Goal: Task Accomplishment & Management: Manage account settings

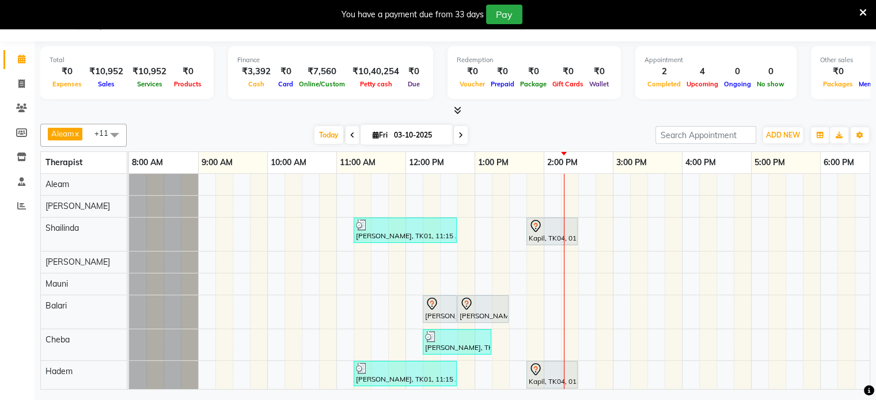
scroll to position [35, 0]
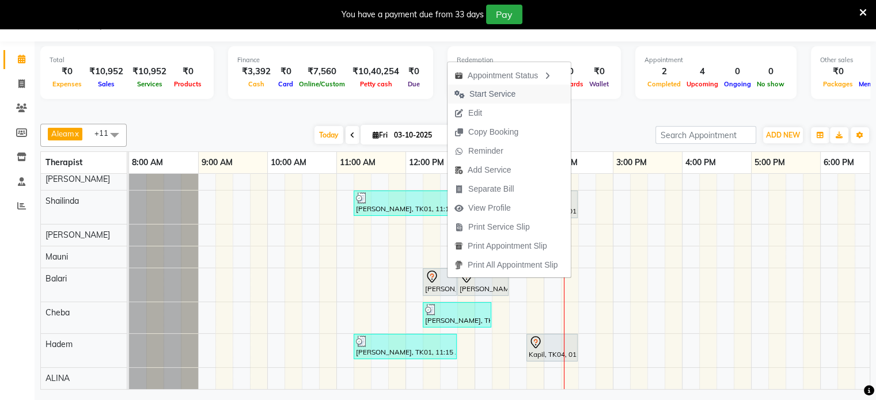
click at [498, 92] on span "Start Service" at bounding box center [493, 94] width 46 height 12
click at [498, 92] on div "Redemption ₹0 Voucher ₹0 Prepaid ₹0 Package ₹0 Gift Cards ₹0 Wallet" at bounding box center [534, 72] width 173 height 53
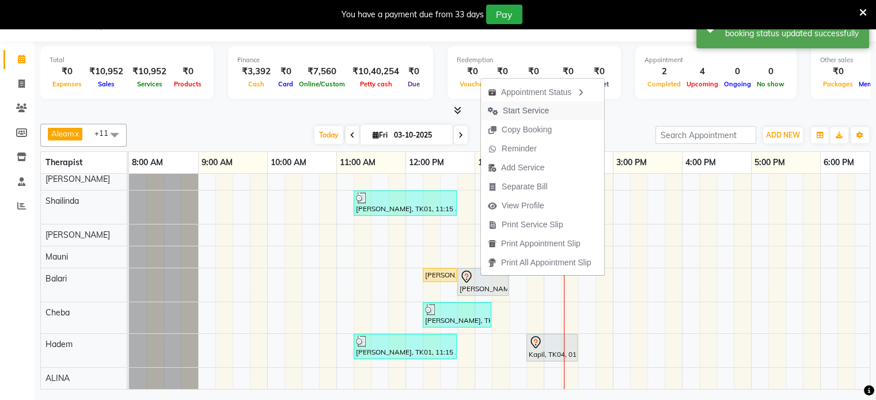
click at [513, 105] on span "Start Service" at bounding box center [526, 111] width 46 height 12
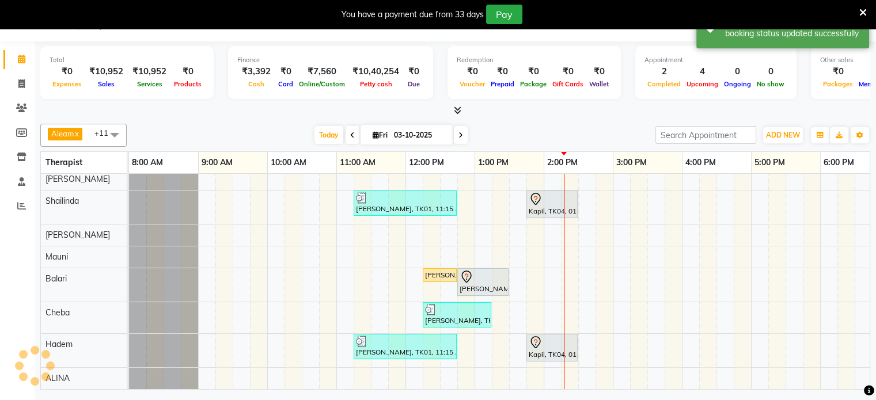
click at [513, 105] on div at bounding box center [455, 111] width 830 height 12
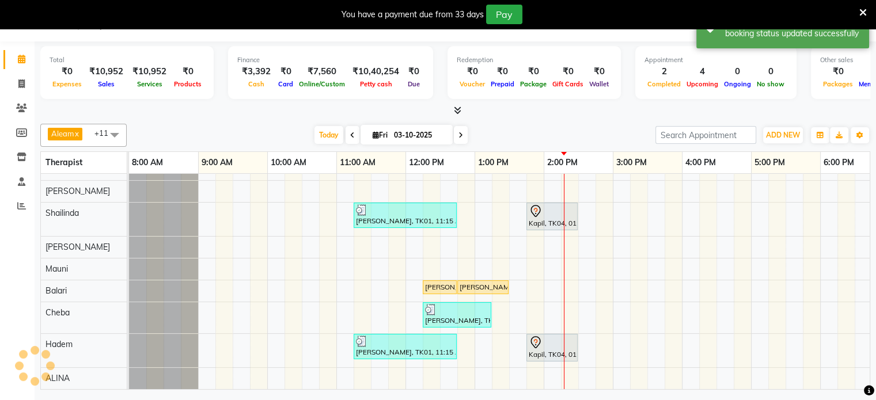
scroll to position [22, 0]
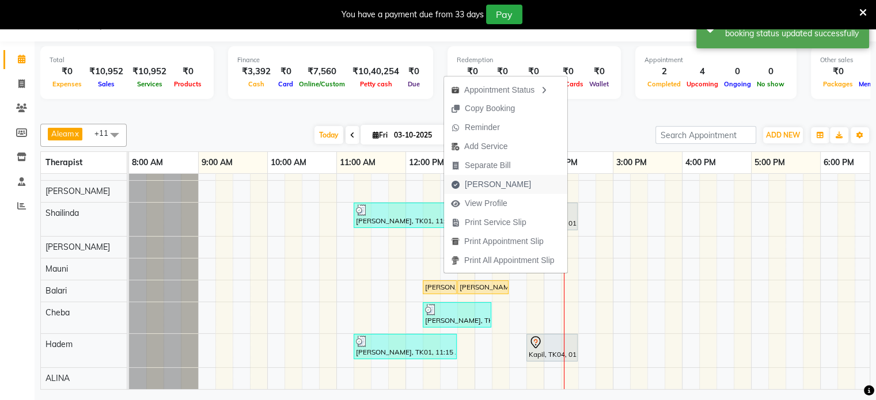
click at [483, 184] on span "[PERSON_NAME]" at bounding box center [498, 185] width 66 height 12
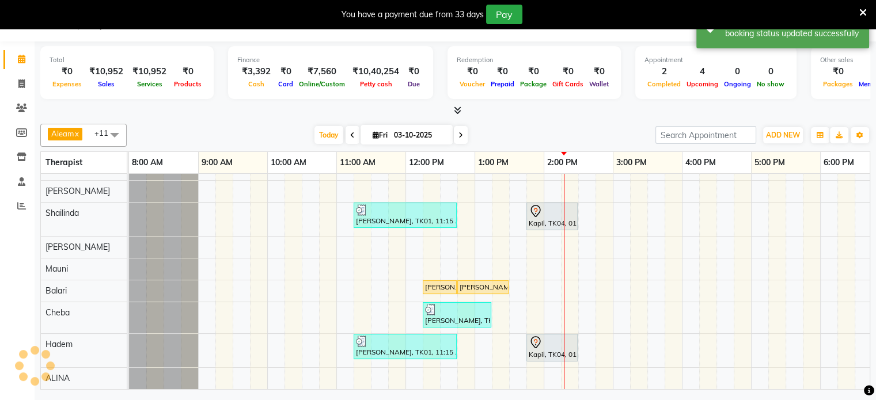
select select "8694"
select select "service"
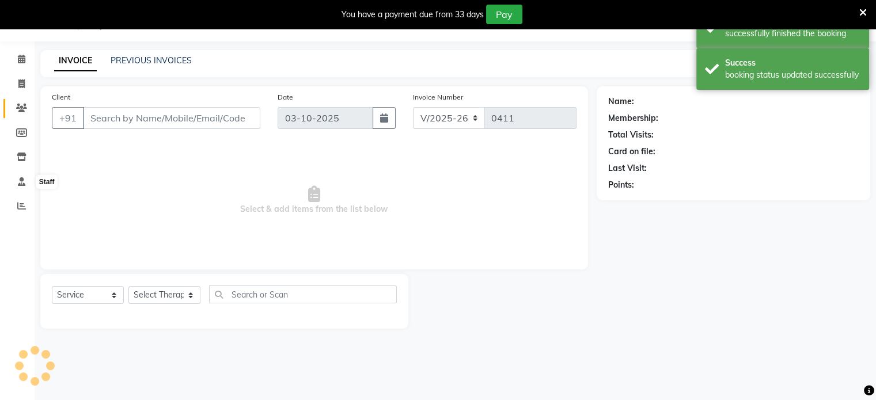
type input "98******40"
select select "87840"
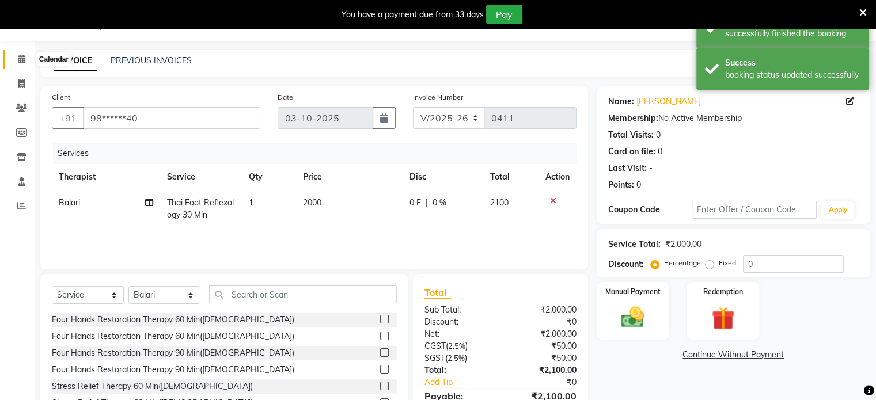
click at [24, 59] on icon at bounding box center [21, 59] width 7 height 9
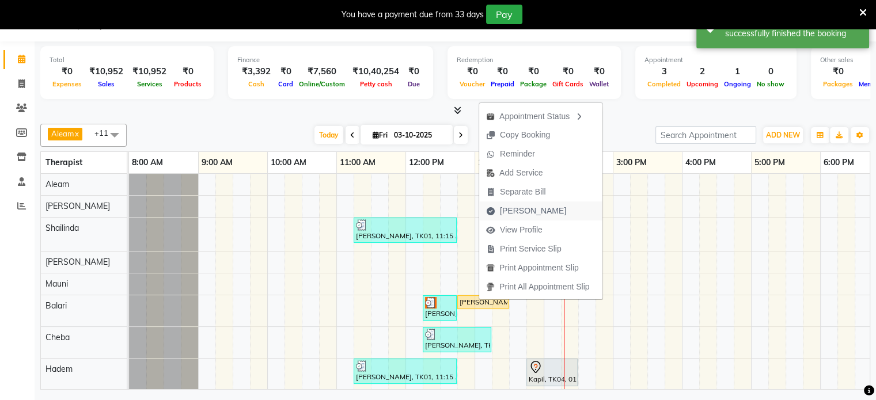
click at [509, 208] on span "[PERSON_NAME]" at bounding box center [533, 211] width 66 height 12
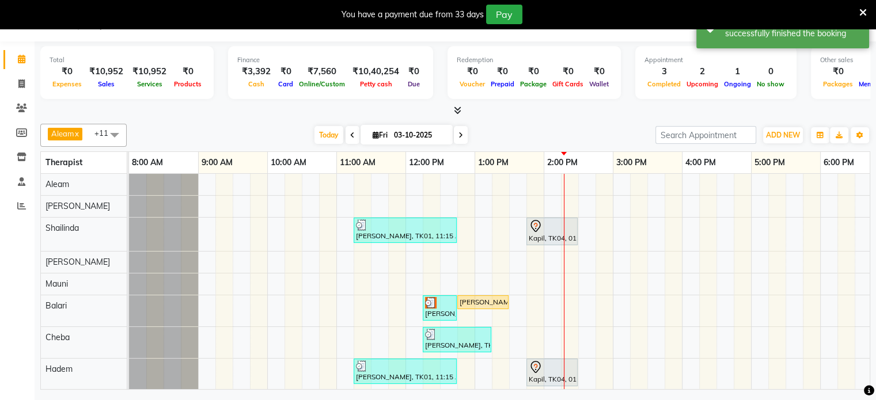
select select "service"
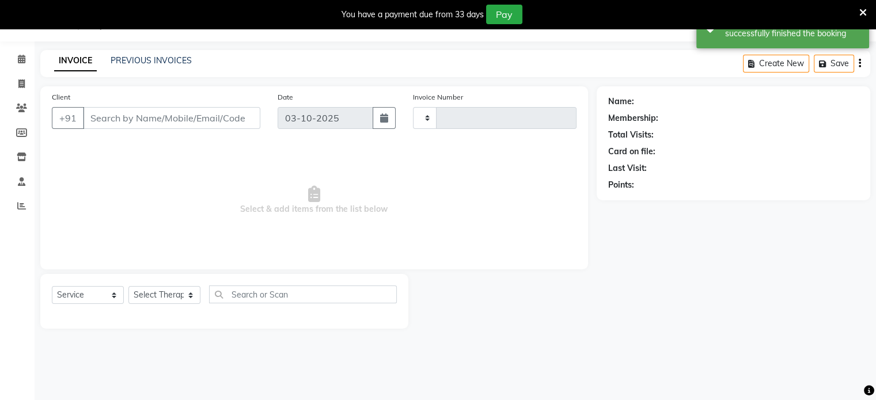
type input "0411"
select select "8694"
type input "98******40"
select select "87840"
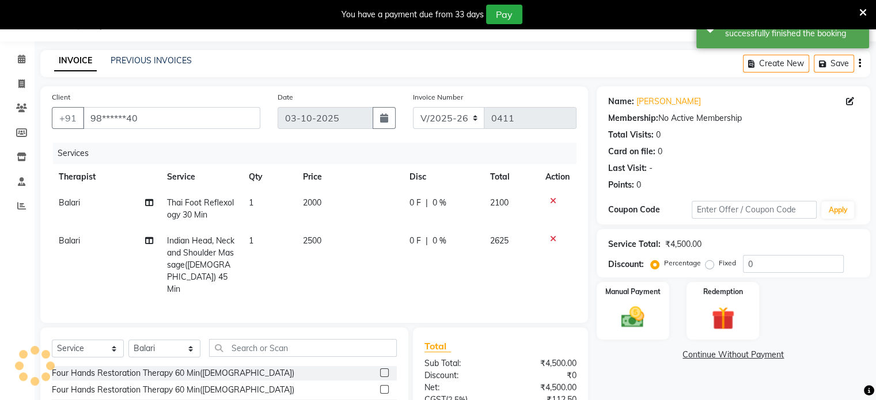
scroll to position [141, 0]
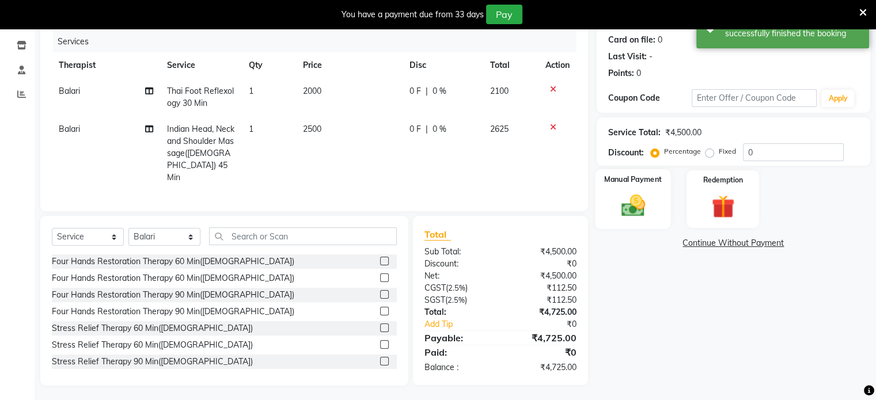
click at [634, 202] on img at bounding box center [633, 206] width 39 height 28
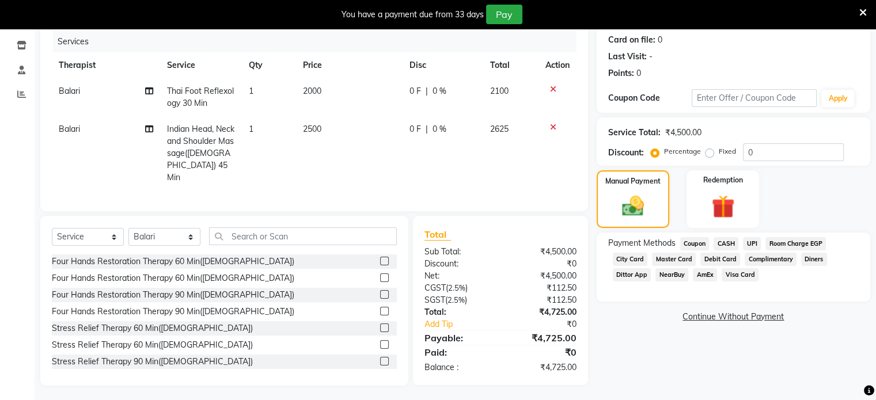
click at [749, 242] on span "UPI" at bounding box center [752, 243] width 18 height 13
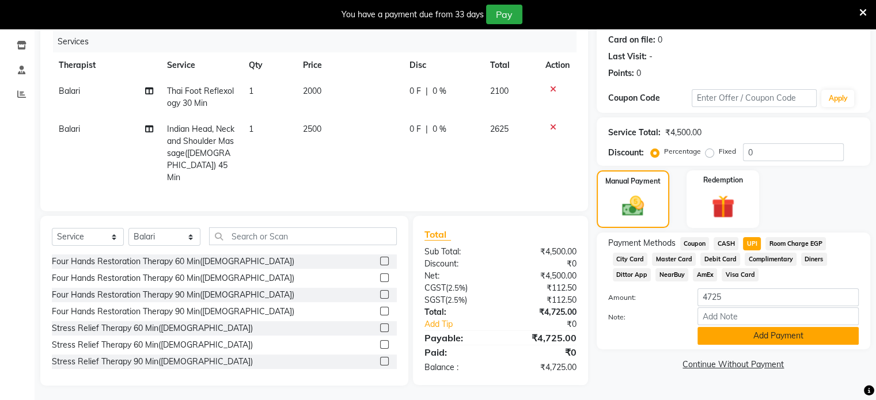
click at [773, 338] on button "Add Payment" at bounding box center [778, 336] width 161 height 18
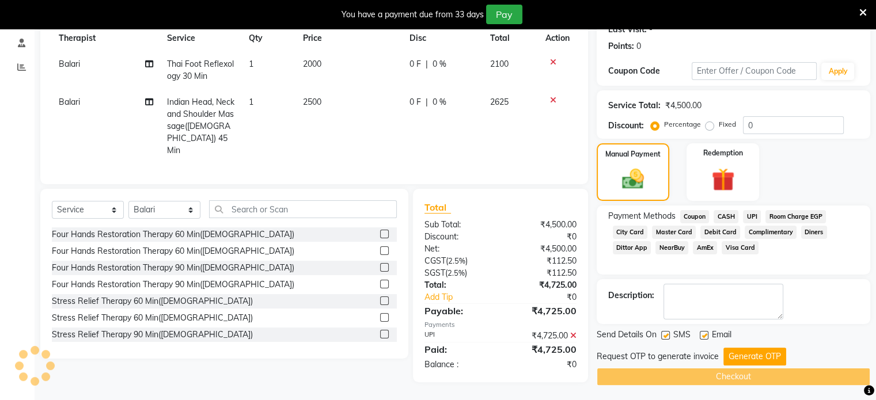
scroll to position [169, 0]
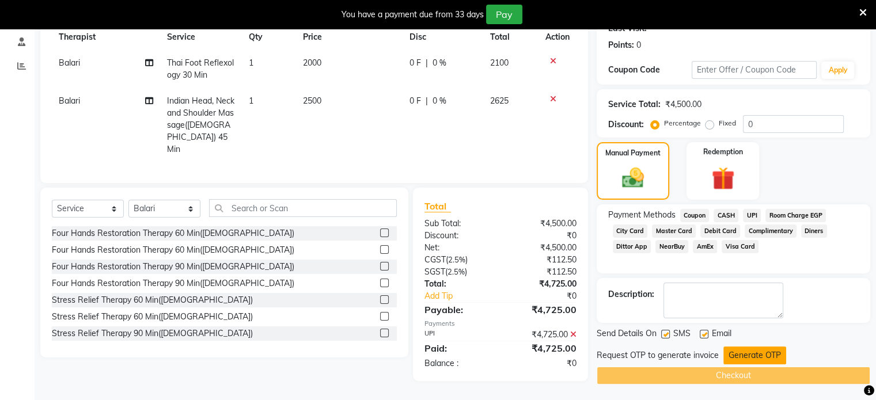
click at [757, 354] on button "Generate OTP" at bounding box center [755, 356] width 63 height 18
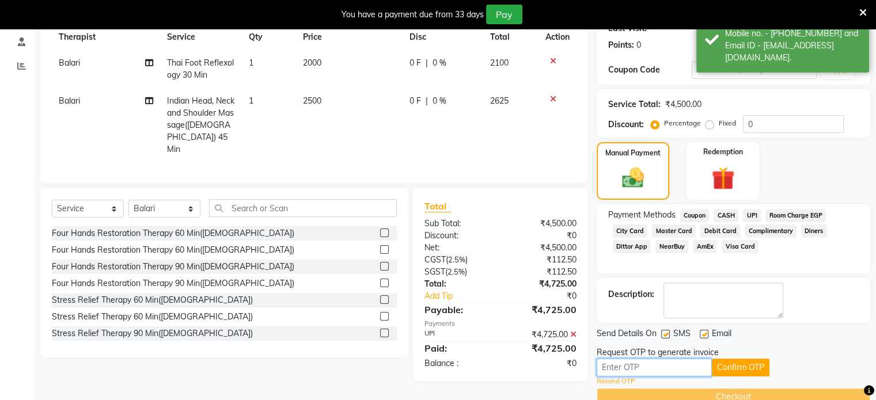
click at [619, 369] on input "text" at bounding box center [654, 368] width 115 height 18
type input "5133"
click at [728, 363] on button "Confirm OTP" at bounding box center [741, 368] width 58 height 18
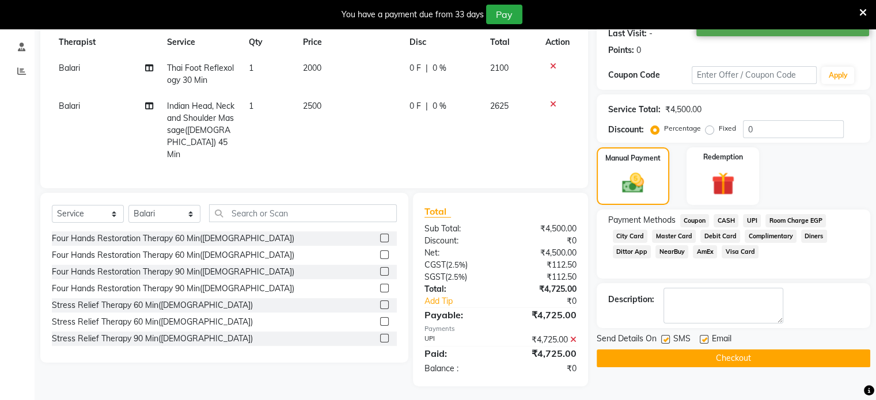
click at [739, 357] on button "Checkout" at bounding box center [734, 359] width 274 height 18
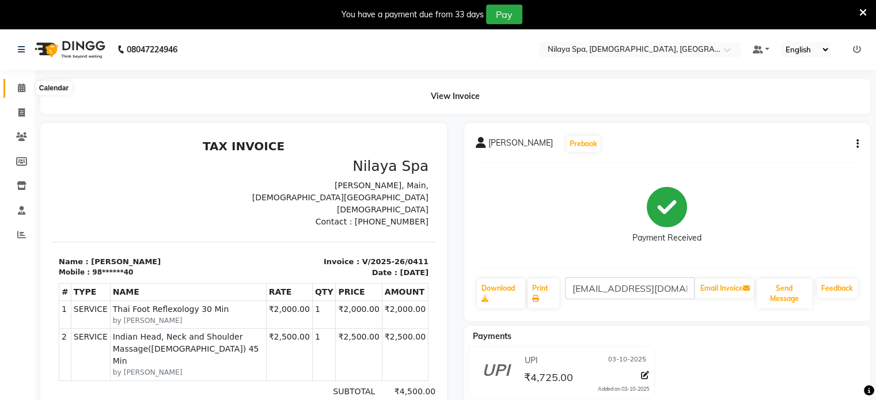
click at [18, 87] on icon at bounding box center [21, 88] width 7 height 9
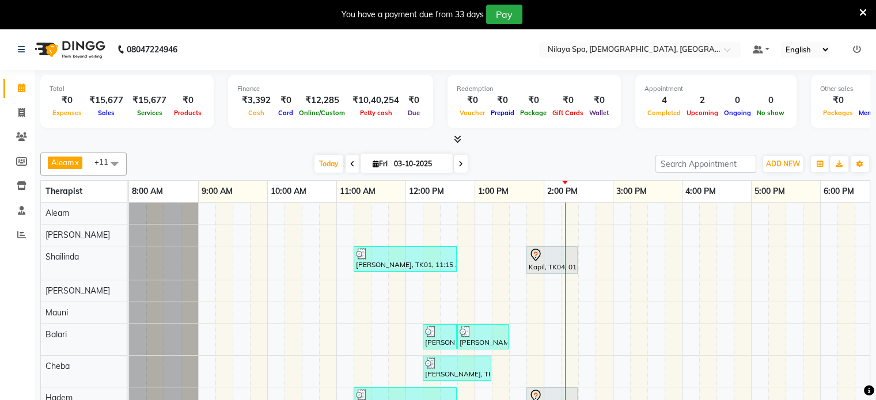
scroll to position [32, 0]
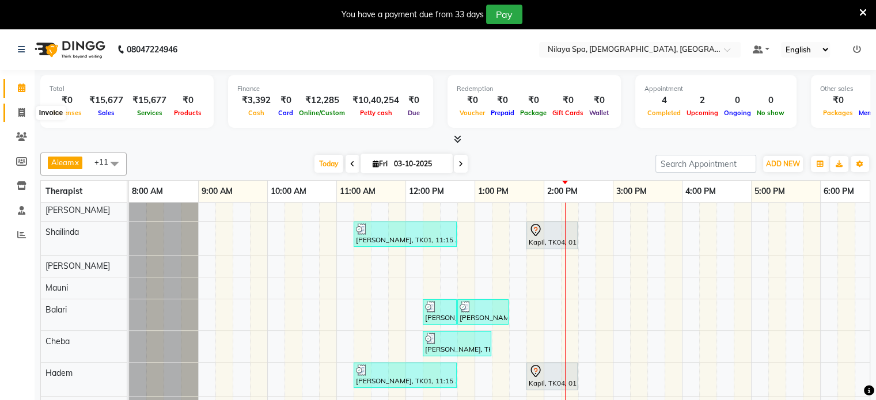
click at [20, 110] on icon at bounding box center [21, 112] width 6 height 9
select select "8694"
select select "service"
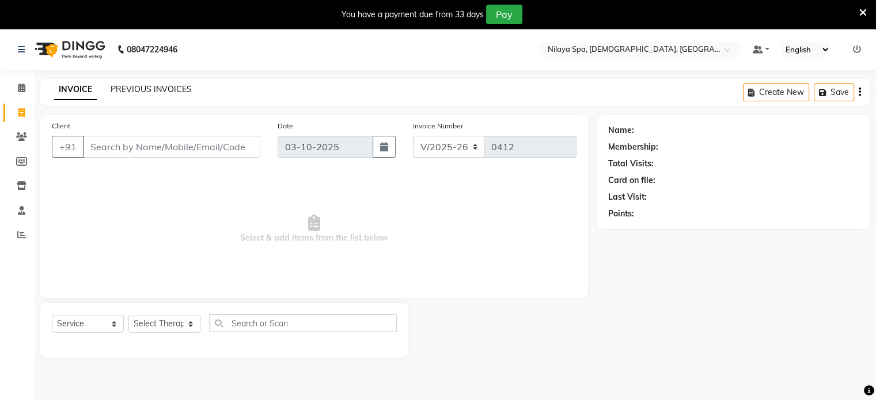
click at [150, 88] on link "PREVIOUS INVOICES" at bounding box center [151, 89] width 81 height 10
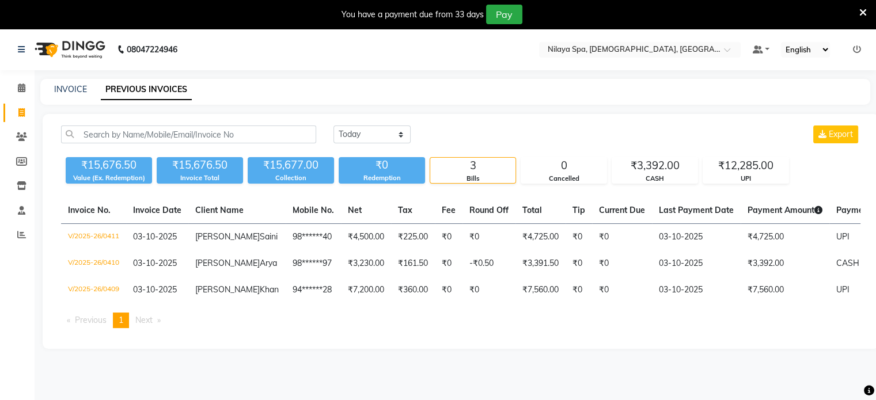
click at [636, 349] on div "[DATE] [DATE] Custom Range Export ₹15,676.50 Value (Ex. Redemption) ₹15,676.50 …" at bounding box center [461, 231] width 837 height 235
click at [18, 84] on icon at bounding box center [21, 88] width 7 height 9
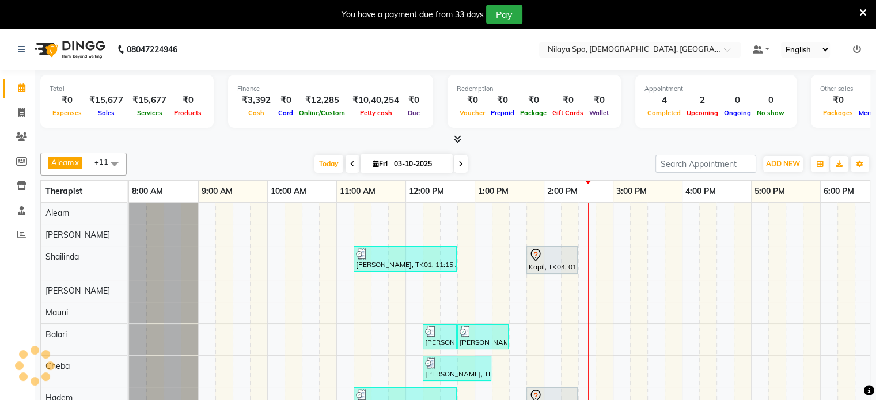
scroll to position [32, 0]
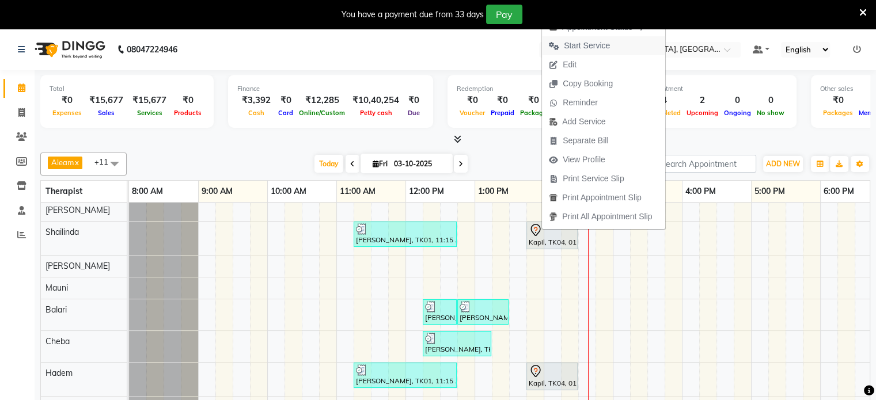
click at [579, 47] on span "Start Service" at bounding box center [587, 46] width 46 height 12
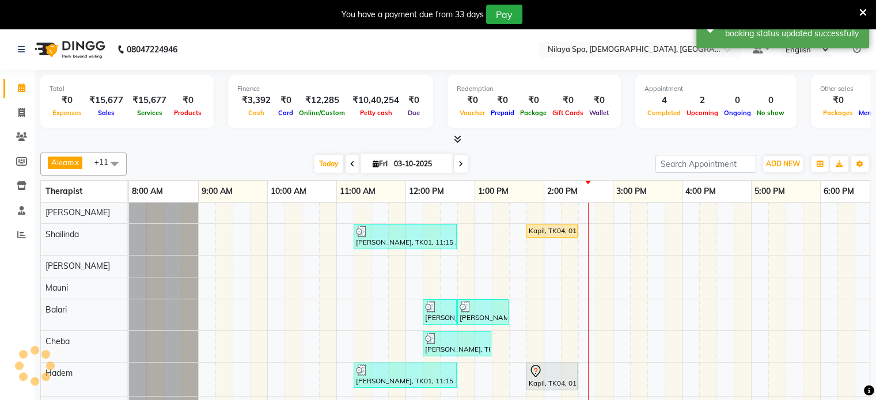
scroll to position [30, 0]
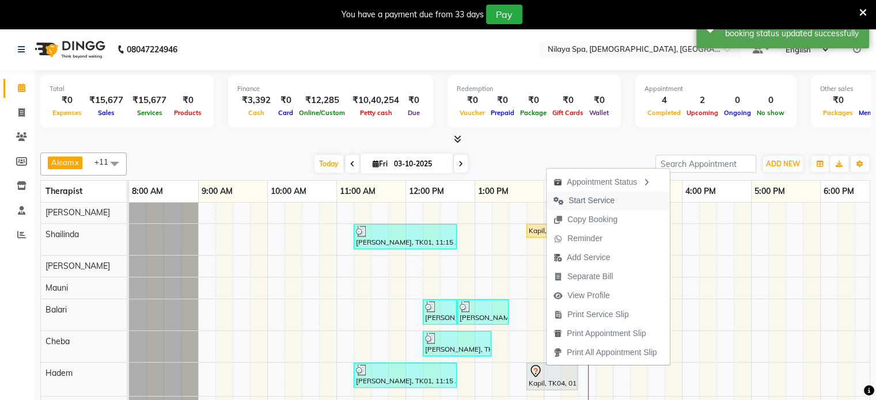
click at [595, 200] on span "Start Service" at bounding box center [592, 201] width 46 height 12
click at [595, 200] on div "2:00 PM" at bounding box center [579, 191] width 69 height 21
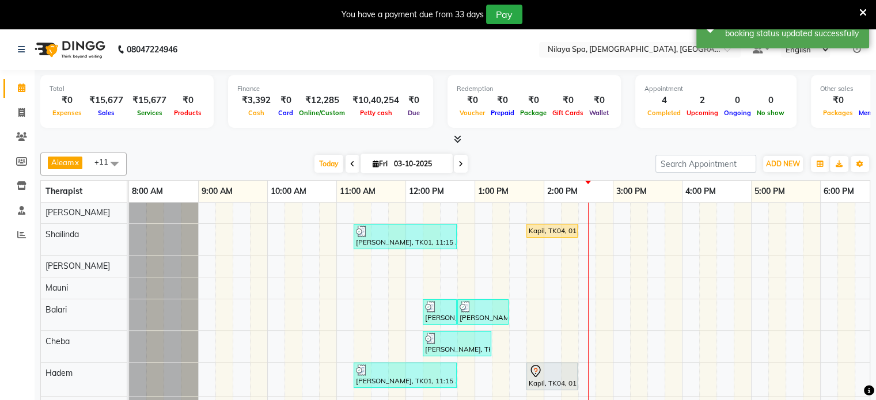
scroll to position [28, 0]
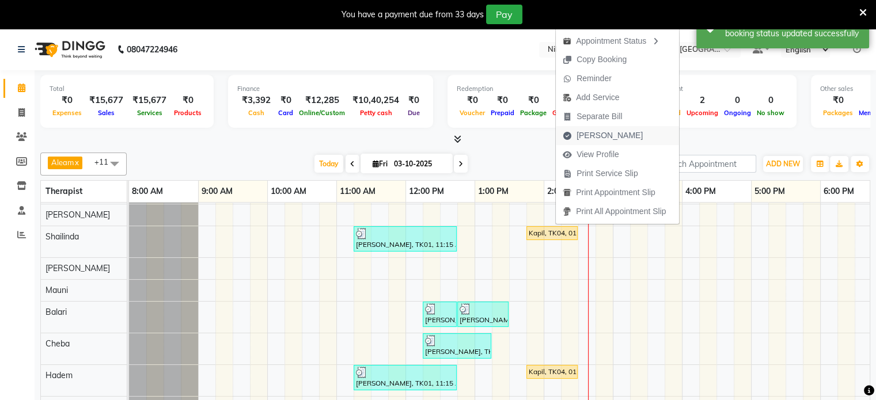
click at [576, 131] on span "[PERSON_NAME]" at bounding box center [603, 135] width 94 height 19
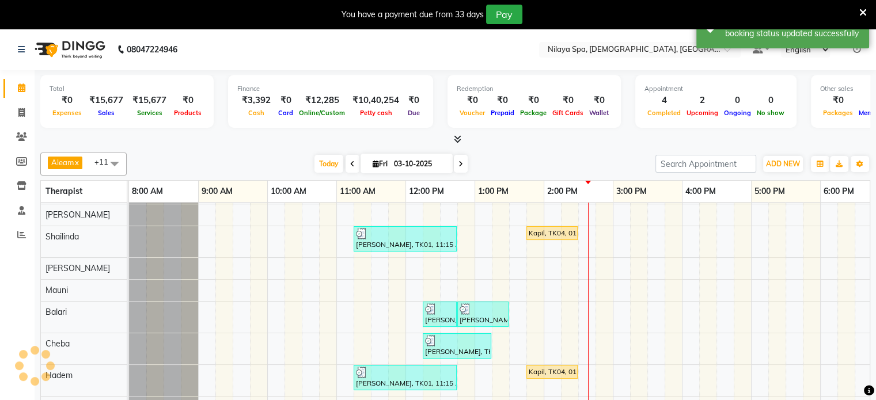
select select "8694"
select select "service"
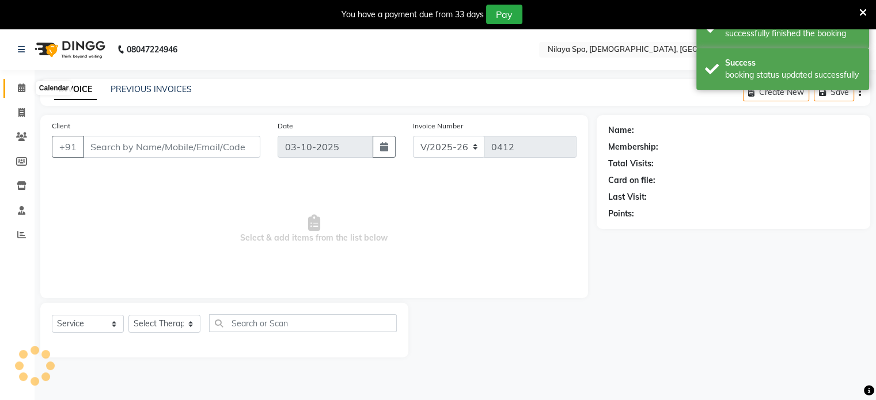
type input "98******63"
select select "87836"
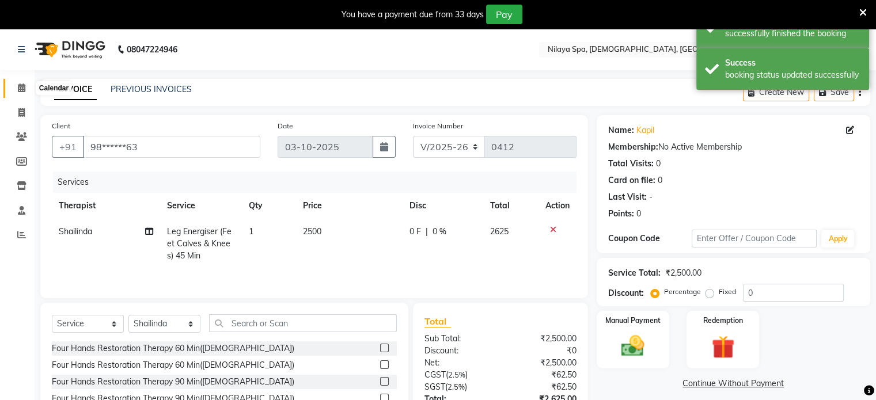
click at [18, 86] on icon at bounding box center [21, 88] width 7 height 9
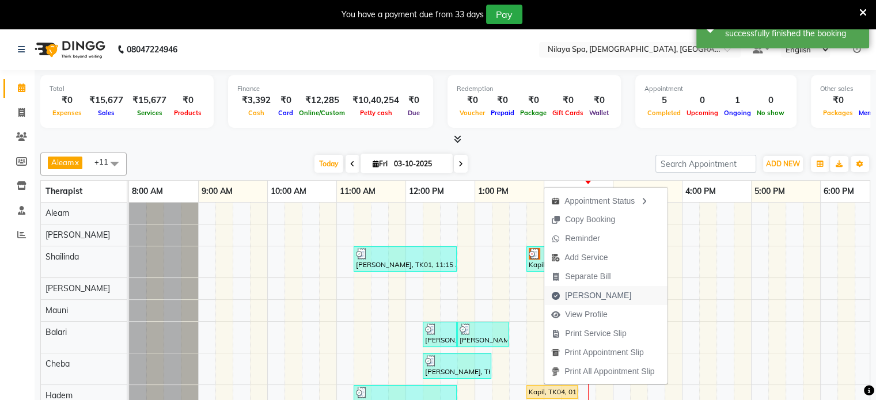
click at [574, 294] on span "[PERSON_NAME]" at bounding box center [598, 296] width 66 height 12
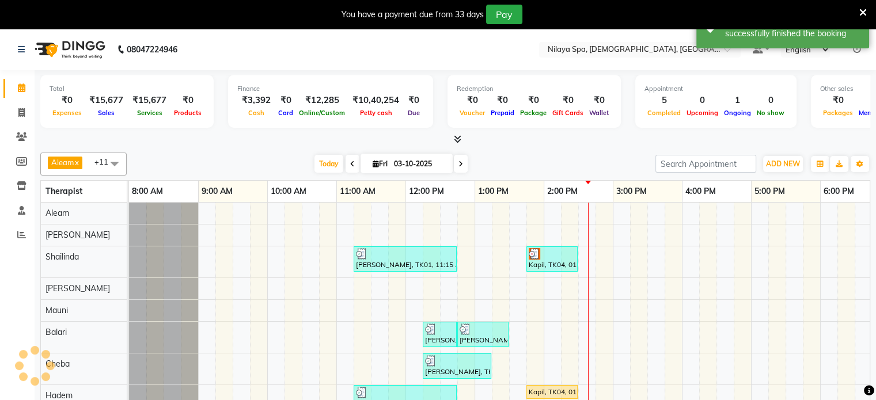
select select "8694"
select select "service"
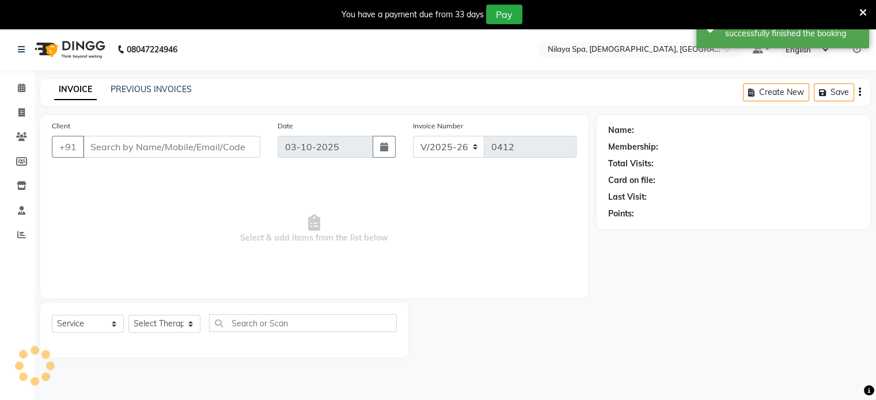
type input "98******63"
select select "92105"
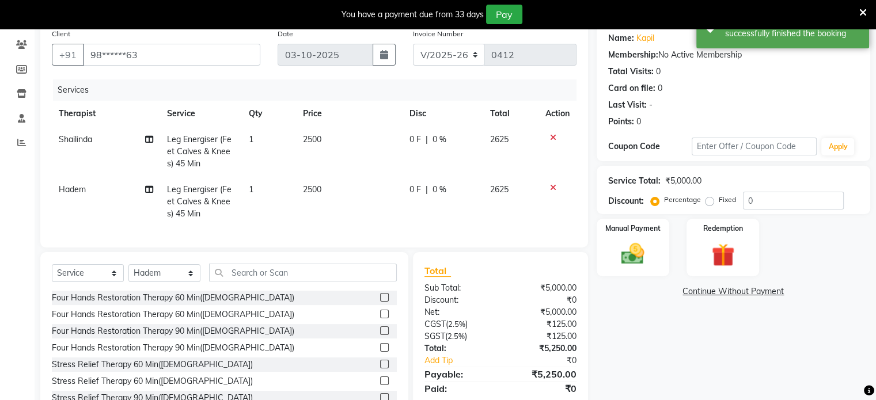
scroll to position [141, 0]
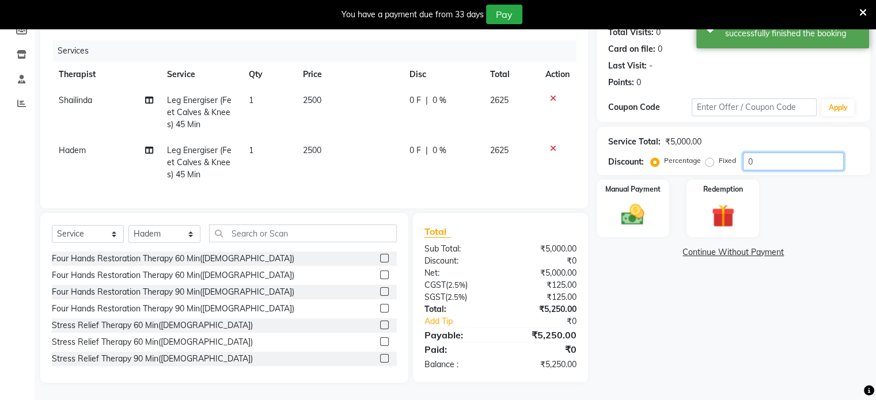
click at [772, 153] on input "0" at bounding box center [793, 162] width 101 height 18
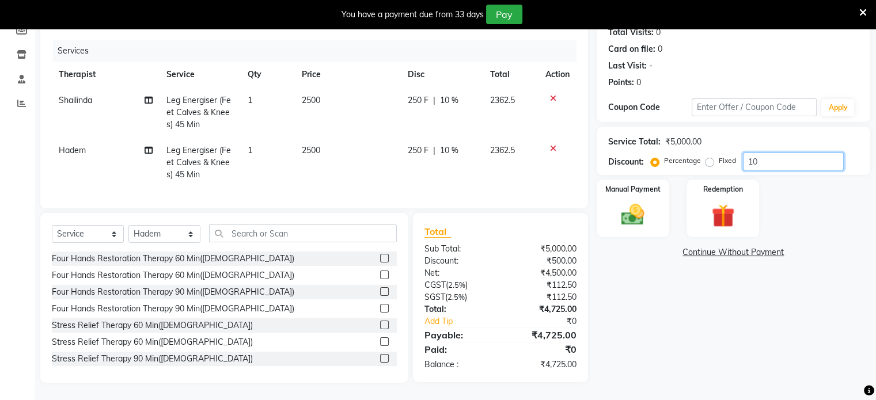
type input "1"
click at [415, 95] on span "0 F" at bounding box center [415, 101] width 12 height 12
select select "87836"
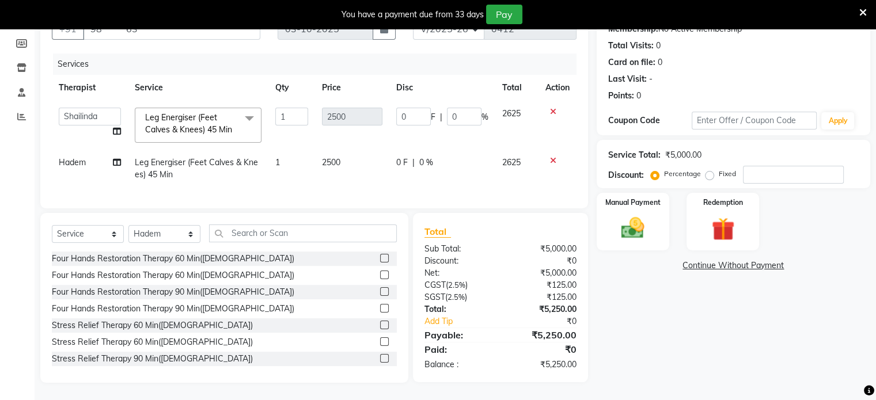
scroll to position [127, 0]
click at [411, 108] on input "0" at bounding box center [413, 117] width 35 height 18
type input "500"
click at [402, 156] on td "0 F | 0 %" at bounding box center [443, 169] width 106 height 38
select select "92105"
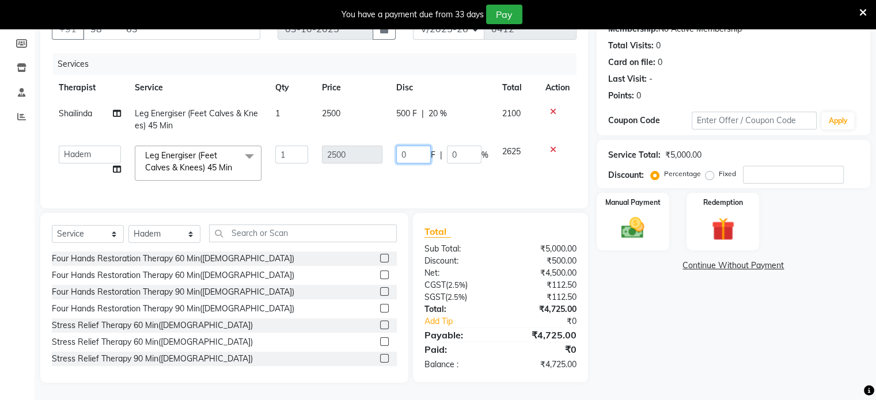
click at [414, 146] on input "0" at bounding box center [413, 155] width 35 height 18
type input "500"
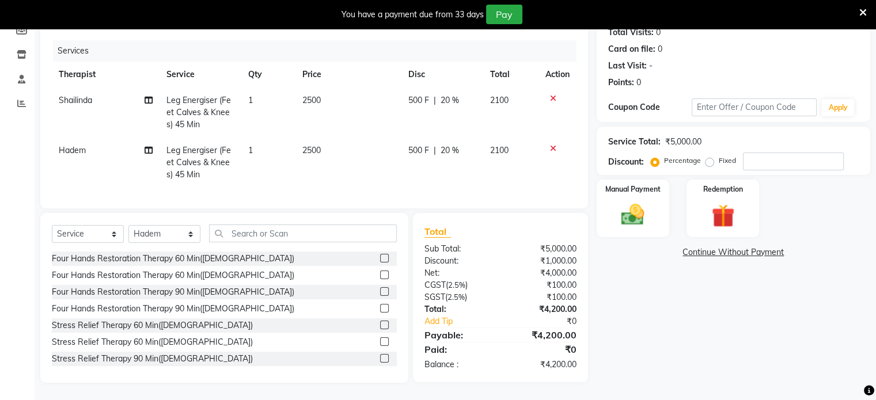
scroll to position [141, 0]
click at [629, 191] on div "Manual Payment" at bounding box center [632, 208] width 75 height 59
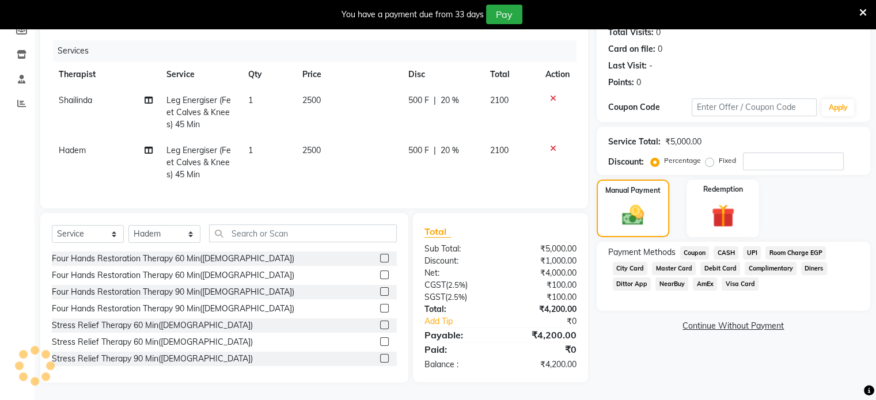
click at [726, 247] on span "CASH" at bounding box center [726, 253] width 25 height 13
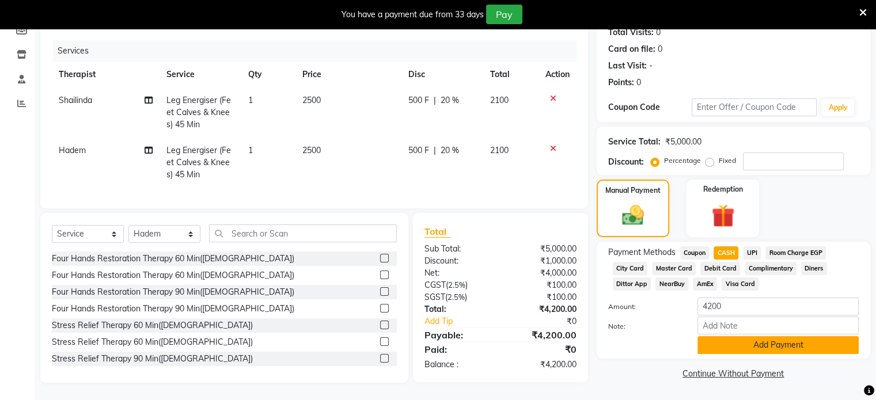
click at [735, 337] on button "Add Payment" at bounding box center [778, 346] width 161 height 18
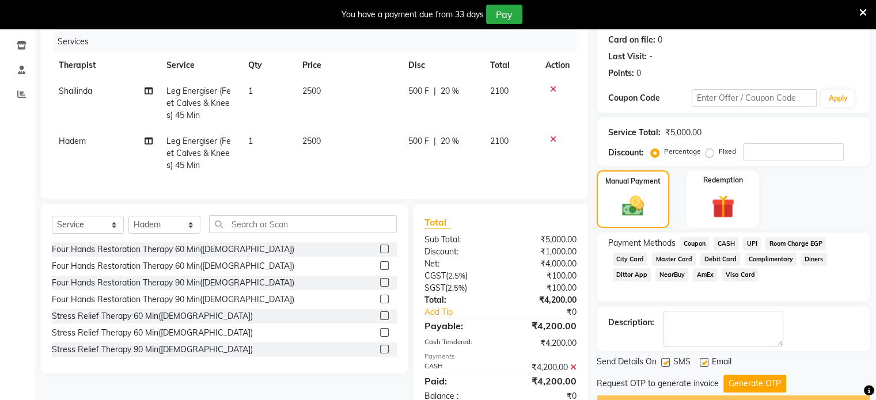
scroll to position [180, 0]
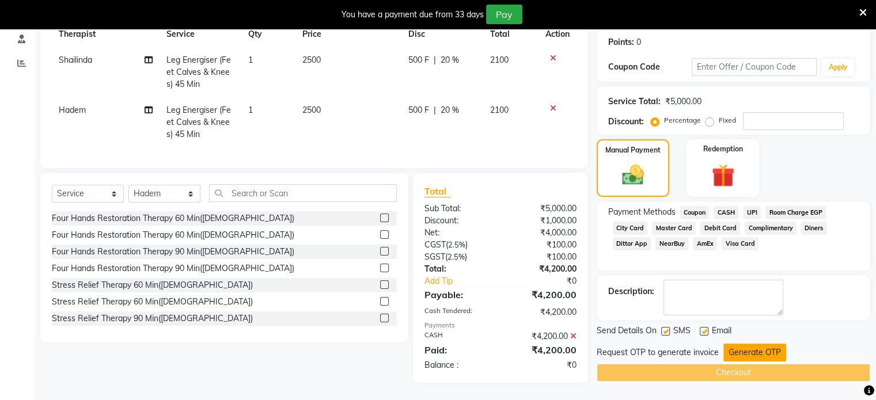
click at [754, 345] on button "Generate OTP" at bounding box center [755, 353] width 63 height 18
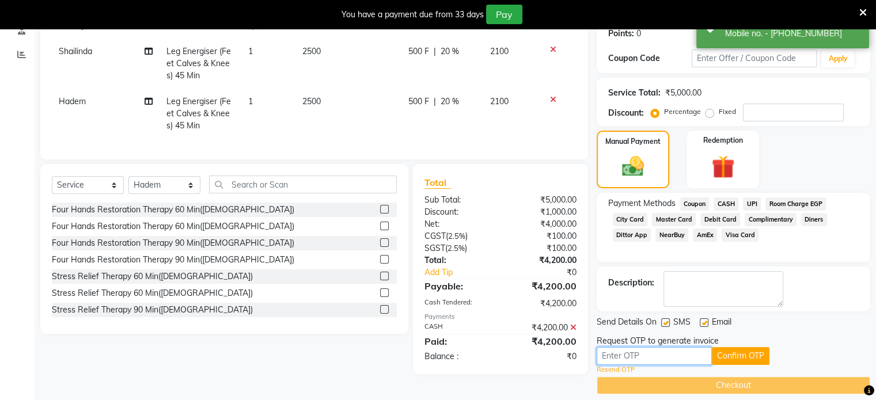
click at [659, 353] on input "text" at bounding box center [654, 356] width 115 height 18
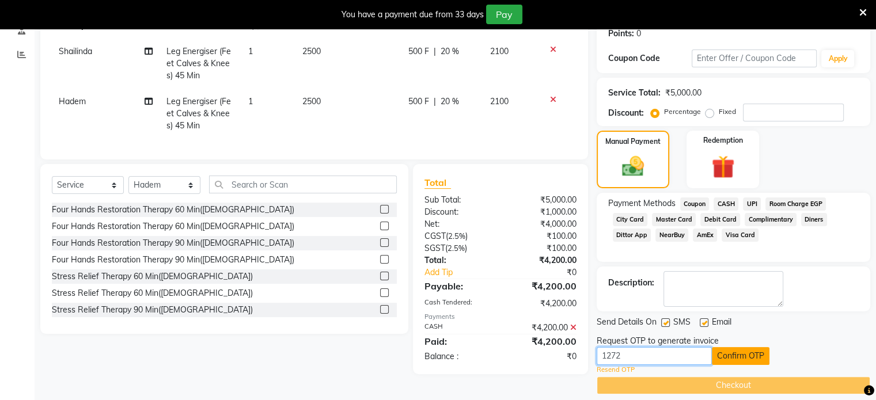
type input "1272"
click at [763, 358] on button "Confirm OTP" at bounding box center [741, 356] width 58 height 18
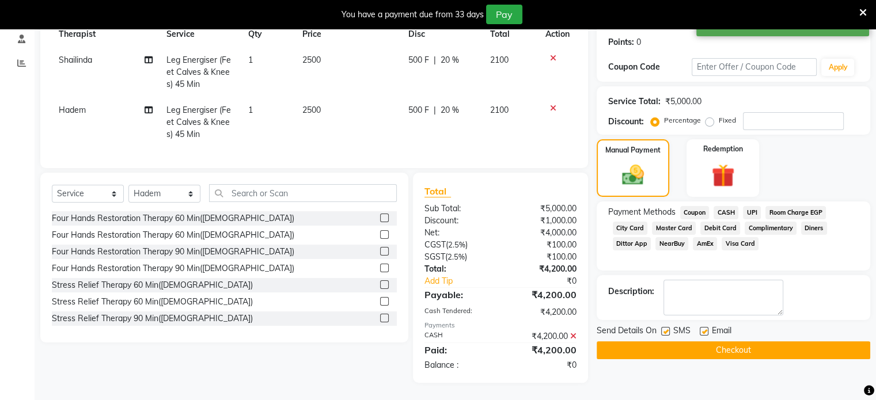
click at [740, 342] on button "Checkout" at bounding box center [734, 351] width 274 height 18
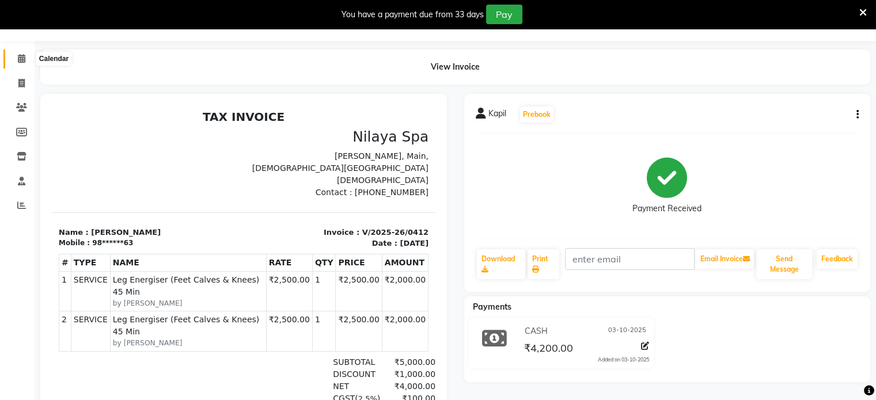
click at [21, 62] on icon at bounding box center [21, 58] width 7 height 9
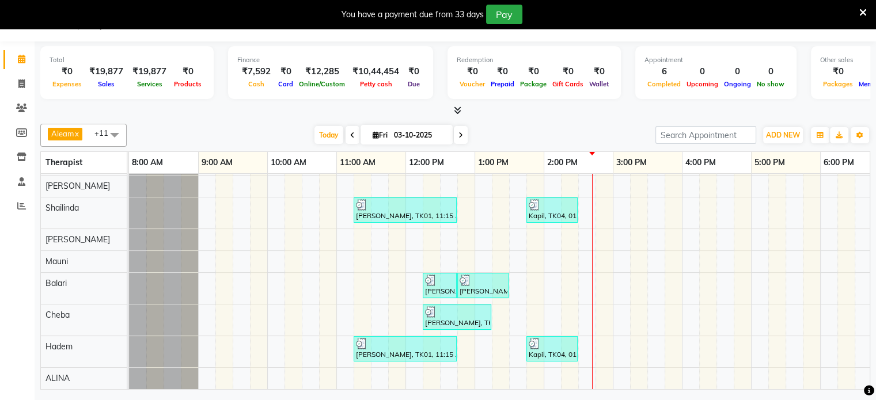
scroll to position [28, 0]
